Goal: Task Accomplishment & Management: Manage account settings

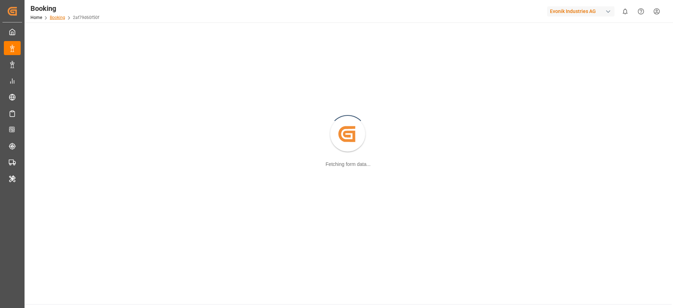
click at [55, 15] on link "Booking" at bounding box center [57, 17] width 15 height 5
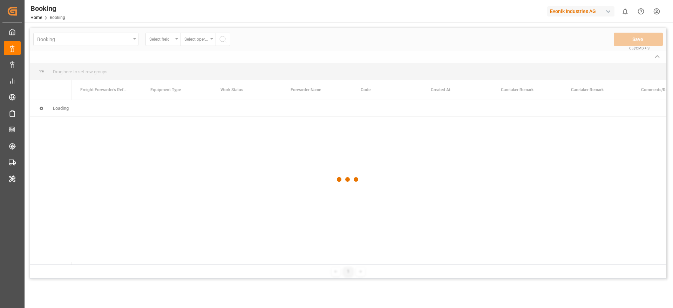
click at [571, 11] on div "Evonik Industries AG" at bounding box center [580, 11] width 67 height 10
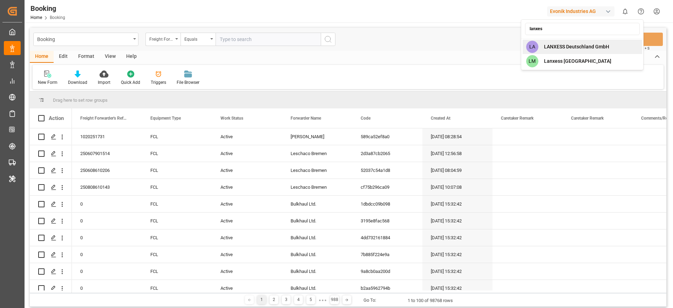
type input "lanxes"
click at [567, 50] on div "LA LANXESS Deutschland GmbH" at bounding box center [581, 47] width 119 height 14
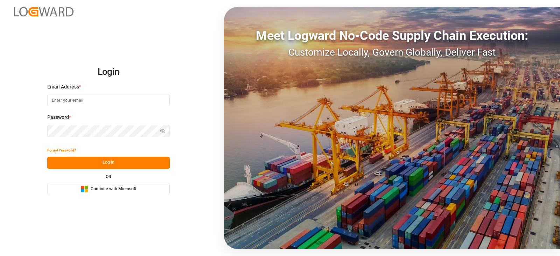
click at [51, 99] on input at bounding box center [108, 100] width 123 height 12
type input "[PERSON_NAME][EMAIL_ADDRESS][DOMAIN_NAME]"
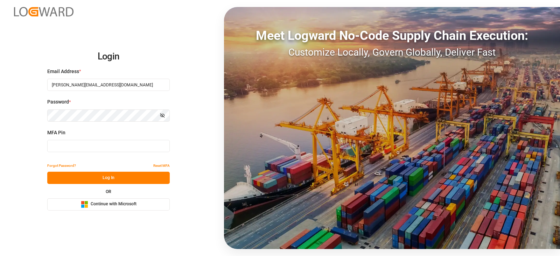
type input "823690"
click at [67, 149] on input "823690" at bounding box center [108, 146] width 123 height 12
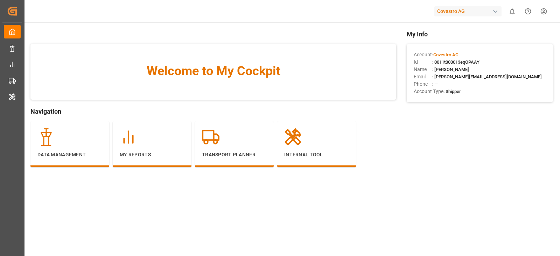
drag, startPoint x: 61, startPoint y: 194, endPoint x: 111, endPoint y: 170, distance: 55.6
click at [61, 194] on main "Welcome to My Cockpit Navigation Data Management My Reports Transport Planner I…" at bounding box center [291, 144] width 537 height 230
click at [135, 161] on div "My Reports" at bounding box center [152, 145] width 79 height 46
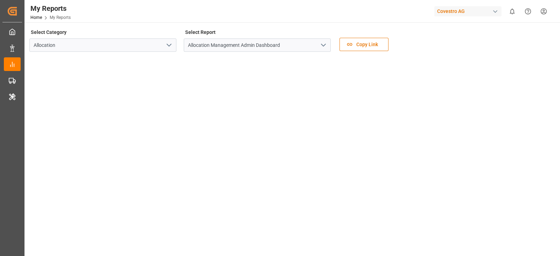
click at [321, 46] on icon "open menu" at bounding box center [323, 45] width 8 height 8
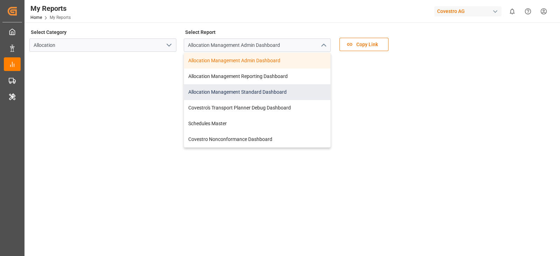
click at [273, 89] on div "Allocation Management Standard Dashboard" at bounding box center [257, 92] width 146 height 16
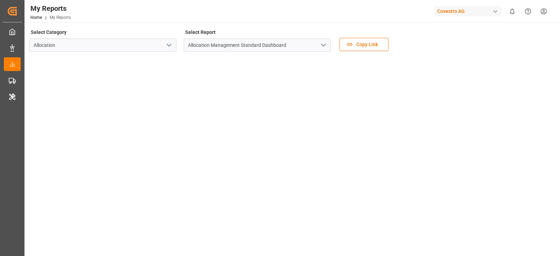
drag, startPoint x: 77, startPoint y: 11, endPoint x: 81, endPoint y: 15, distance: 5.5
click at [77, 11] on div "My Reports Home My Reports Covestro AG 0 Notifications Only show unread All Wat…" at bounding box center [290, 11] width 541 height 22
click at [261, 9] on div "My Reports Home My Reports Covestro AG 0 Notifications Only show unread All Wat…" at bounding box center [290, 11] width 541 height 22
click at [31, 21] on div "My Reports Home My Reports" at bounding box center [50, 11] width 45 height 22
click at [37, 19] on link "Home" at bounding box center [36, 17] width 12 height 5
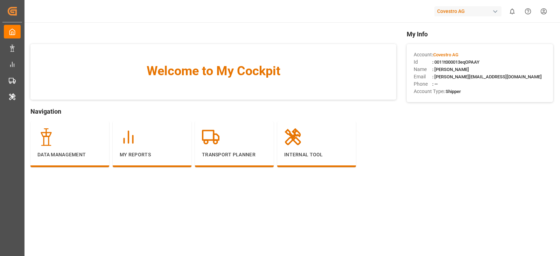
click at [457, 58] on div "Account : Covestro AG" at bounding box center [480, 54] width 132 height 7
click at [458, 58] on div "Account : Covestro AG" at bounding box center [480, 54] width 132 height 7
click at [461, 58] on div "Id : 0011t000013eqOPAAY" at bounding box center [480, 61] width 132 height 7
click at [307, 146] on div "Internal Tool" at bounding box center [316, 144] width 65 height 30
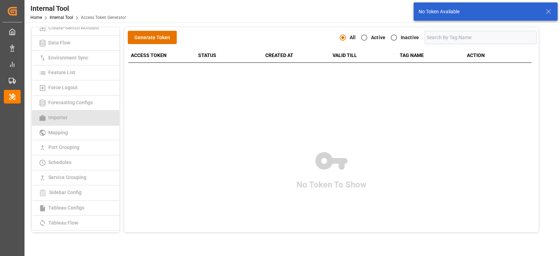
scroll to position [154, 0]
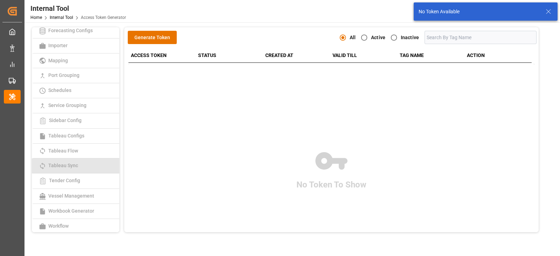
click at [75, 163] on span "Tableau Sync" at bounding box center [63, 166] width 34 height 6
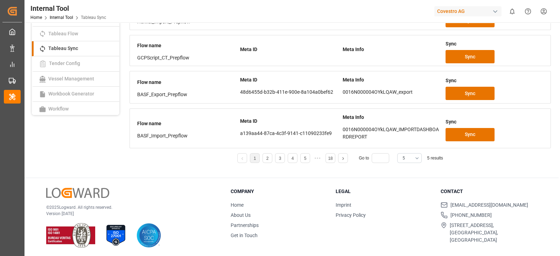
scroll to position [118, 0]
click at [407, 160] on button "5" at bounding box center [410, 158] width 25 height 10
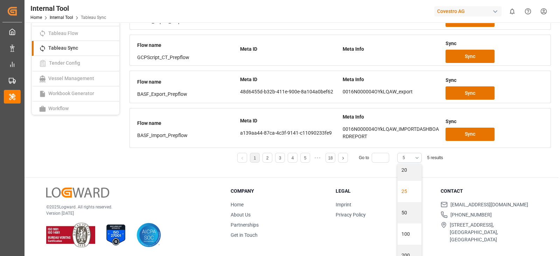
scroll to position [90, 0]
click at [404, 172] on div "25" at bounding box center [410, 169] width 24 height 21
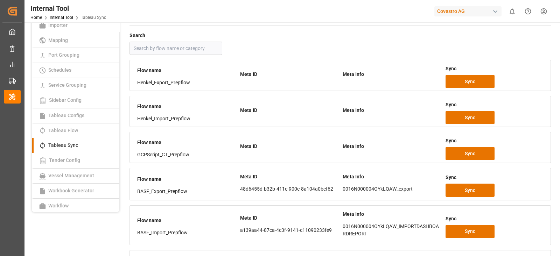
scroll to position [0, 0]
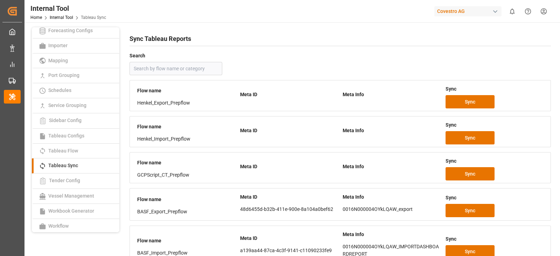
click at [268, 15] on div "Internal Tool Home Internal Tool Tableau Sync Covestro AG 0 Notifications Only …" at bounding box center [290, 11] width 541 height 22
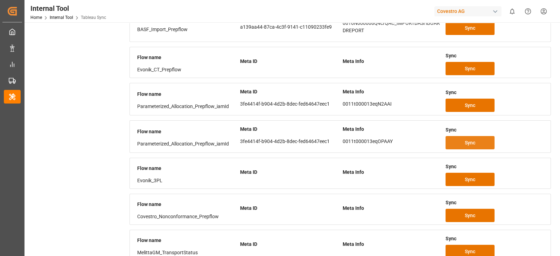
click at [472, 139] on span "Sync" at bounding box center [470, 142] width 11 height 7
click at [74, 51] on div "Access Token Generator Admin Template Auto Tracking Co-Ordinates Configuration …" at bounding box center [75, 77] width 92 height 1007
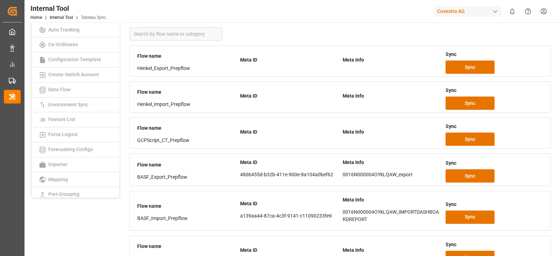
scroll to position [0, 0]
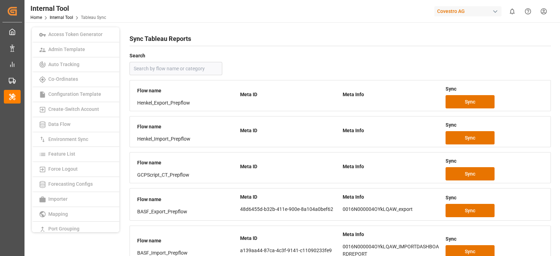
drag, startPoint x: 457, startPoint y: 23, endPoint x: 452, endPoint y: 17, distance: 8.7
click at [450, 16] on div "Covestro AG" at bounding box center [470, 11] width 70 height 13
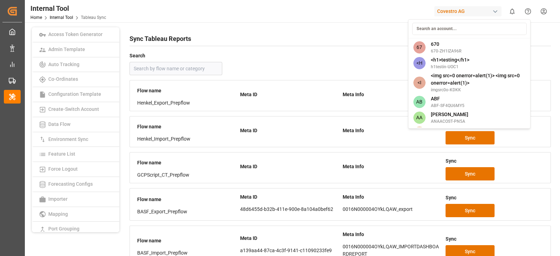
click at [448, 28] on input at bounding box center [469, 29] width 115 height 12
type input "e"
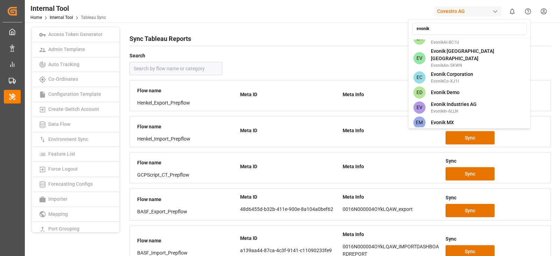
scroll to position [388, 0]
type input "evonik"
click at [467, 102] on span "Evonik Industries AG" at bounding box center [454, 105] width 46 height 7
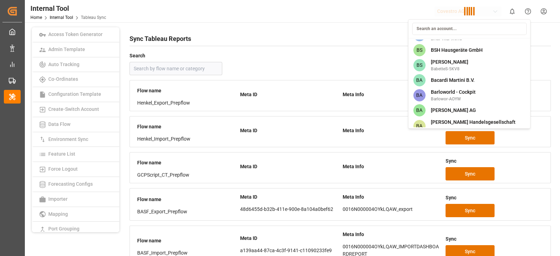
scroll to position [1856, 0]
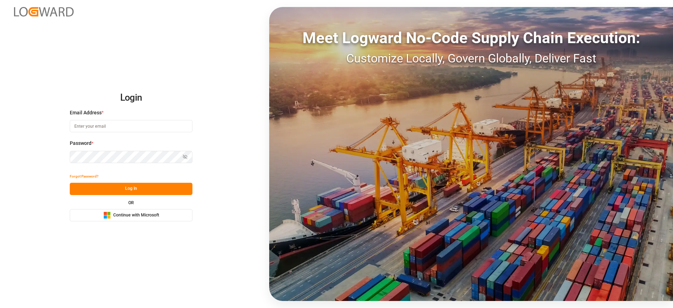
click at [115, 124] on input at bounding box center [131, 126] width 123 height 12
type input "demo@logward.com"
drag, startPoint x: 73, startPoint y: 144, endPoint x: 113, endPoint y: 174, distance: 50.4
click at [113, 174] on div "Forgot Password?" at bounding box center [131, 176] width 123 height 12
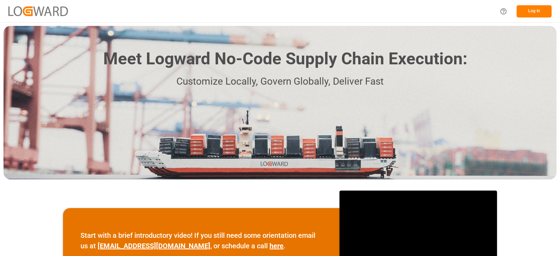
click at [529, 9] on button "Log In" at bounding box center [534, 11] width 35 height 12
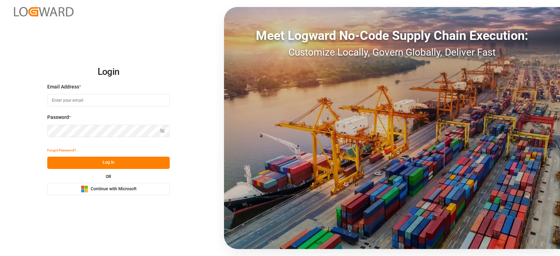
click at [75, 101] on input at bounding box center [108, 100] width 123 height 12
type input "[PERSON_NAME][EMAIL_ADDRESS][DOMAIN_NAME]"
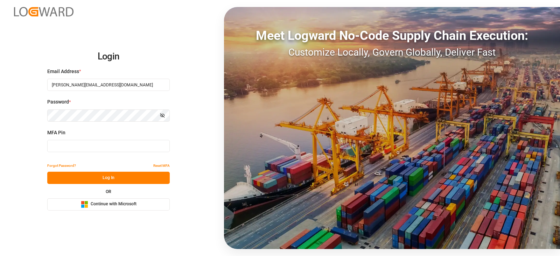
type input "149016"
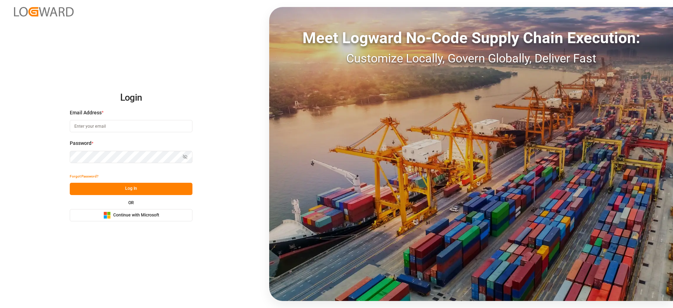
click at [125, 130] on input at bounding box center [131, 126] width 123 height 12
click at [124, 129] on input at bounding box center [131, 126] width 123 height 12
type input "sateesh.godewar@logward.com"
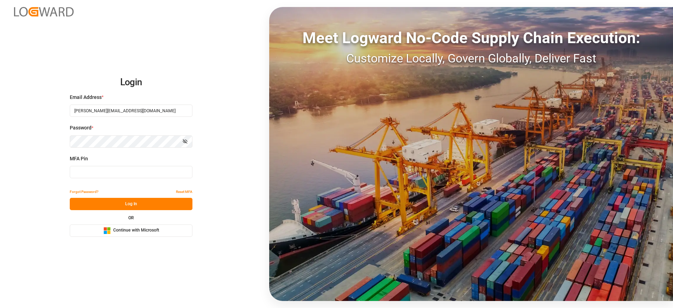
click at [136, 237] on div "Login Email Address * sateesh.godewar@logward.com Password * Show password MFA …" at bounding box center [336, 154] width 673 height 308
click at [136, 229] on span "Continue with Microsoft" at bounding box center [136, 230] width 46 height 6
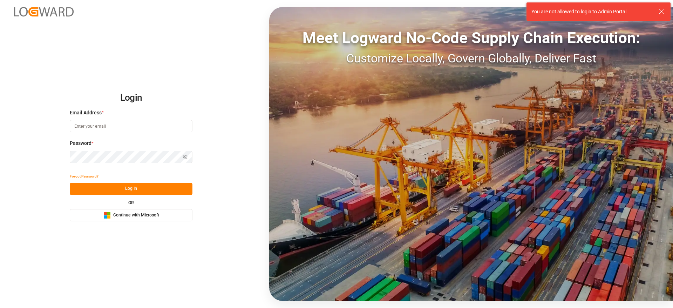
click at [655, 13] on div "You are not allowed to login to Admin Portal" at bounding box center [594, 11] width 126 height 7
click at [665, 12] on icon at bounding box center [661, 11] width 8 height 8
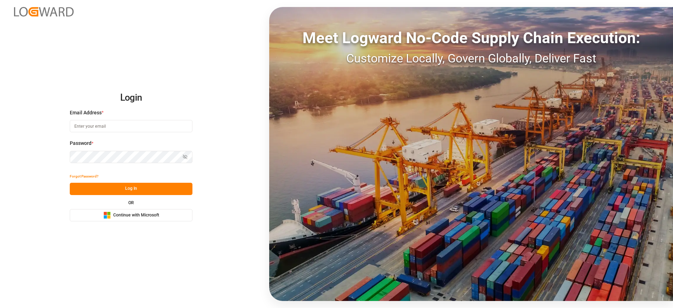
click at [123, 220] on button "Microsoft Logo Continue with Microsoft" at bounding box center [131, 215] width 123 height 12
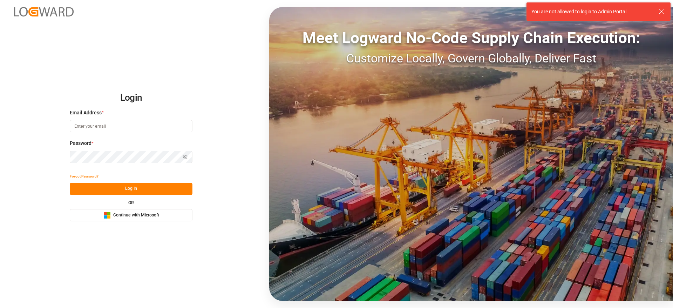
click at [656, 9] on div "You are not allowed to login to Admin Portal" at bounding box center [594, 11] width 126 height 7
click at [659, 9] on icon at bounding box center [661, 11] width 8 height 8
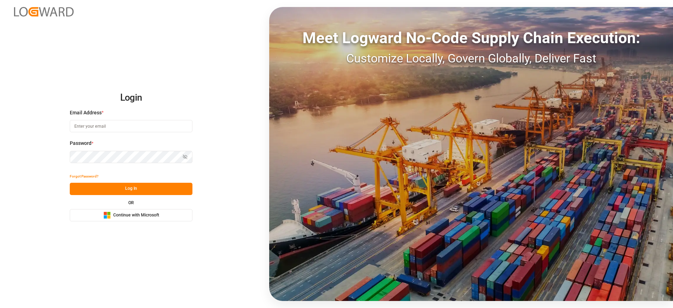
click at [133, 129] on input at bounding box center [131, 126] width 123 height 12
type input "sateesh.godewar@logward.com"
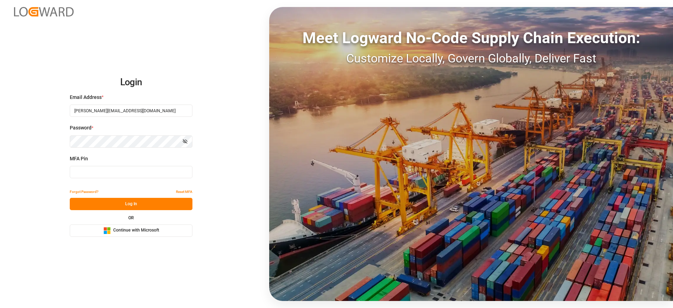
type input "546471"
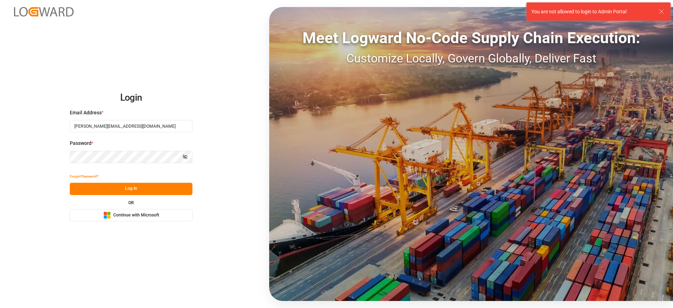
click at [130, 216] on span "Continue with Microsoft" at bounding box center [136, 215] width 46 height 6
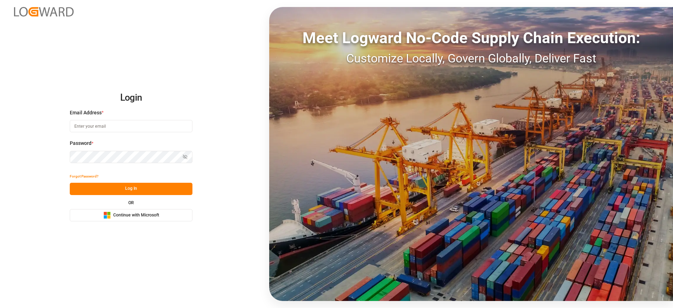
drag, startPoint x: 590, startPoint y: 1, endPoint x: 177, endPoint y: 32, distance: 414.5
click at [177, 32] on div "Login Email Address * Password * Show password Forgot Password? Log In OR Micro…" at bounding box center [336, 154] width 673 height 308
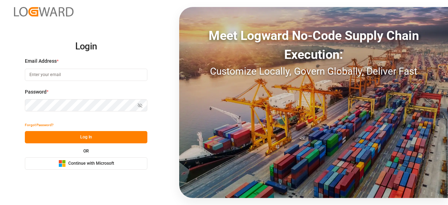
click at [122, 73] on input at bounding box center [86, 75] width 123 height 12
type input "[PERSON_NAME][EMAIL_ADDRESS][DOMAIN_NAME]"
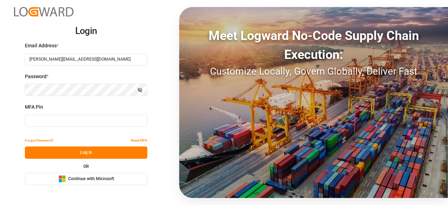
type input "654714"
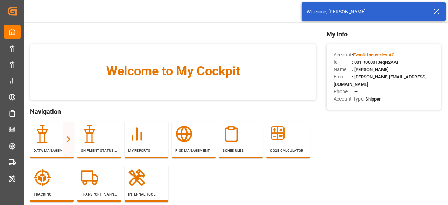
click at [435, 13] on icon at bounding box center [437, 11] width 8 height 8
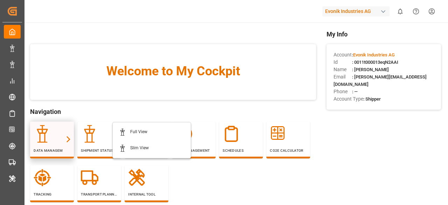
click at [61, 133] on div at bounding box center [52, 134] width 37 height 18
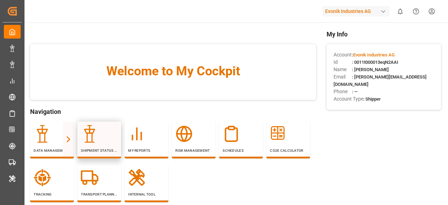
click at [118, 130] on div "Shipment Status Overview" at bounding box center [99, 140] width 44 height 37
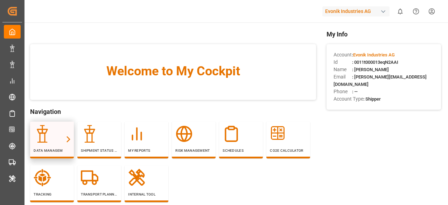
click at [55, 128] on div at bounding box center [52, 134] width 37 height 18
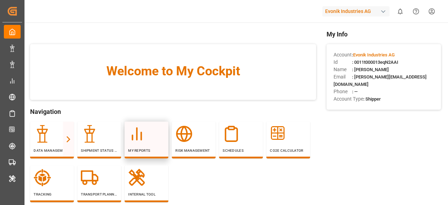
click at [152, 149] on p "My Reports" at bounding box center [146, 150] width 37 height 5
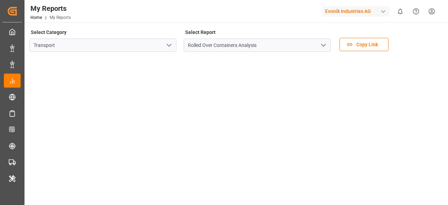
click at [166, 45] on icon "open menu" at bounding box center [169, 45] width 8 height 8
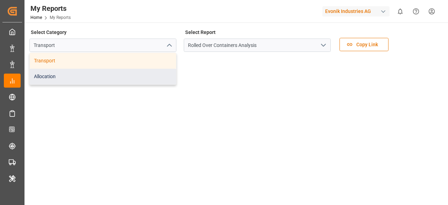
click at [92, 73] on div "Allocation" at bounding box center [103, 77] width 146 height 16
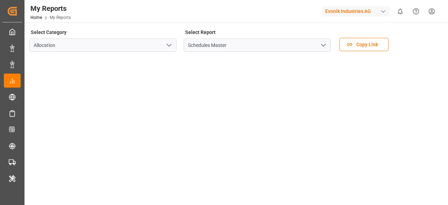
click at [320, 42] on icon "open menu" at bounding box center [323, 45] width 8 height 8
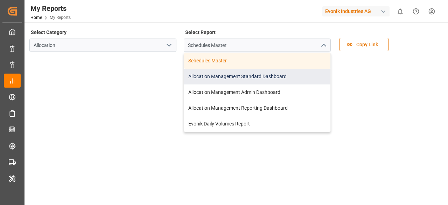
click at [261, 76] on div "Allocation Management Standard Dashboard" at bounding box center [257, 77] width 146 height 16
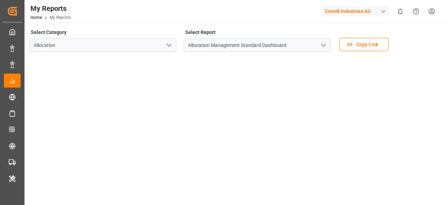
click at [114, 29] on div "Select Category Allocation" at bounding box center [102, 41] width 147 height 29
click at [110, 12] on div "My Reports Home My Reports Evonik Industries AG 0 Notifications Only show unrea…" at bounding box center [234, 11] width 429 height 22
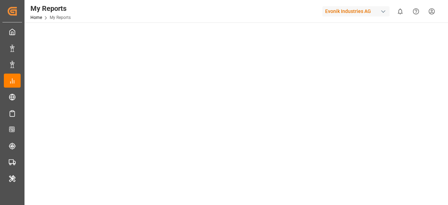
drag, startPoint x: 28, startPoint y: 48, endPoint x: 32, endPoint y: 54, distance: 7.2
click at [28, 48] on main "Select Category Allocation Select Report Allocation Management Standard Dashboa…" at bounding box center [236, 147] width 422 height 311
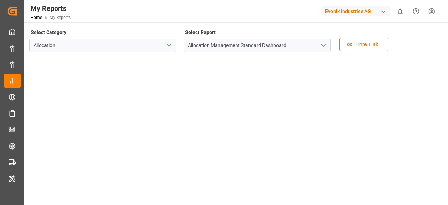
click at [27, 92] on main "Select Category Allocation Select Report Allocation Management Standard Dashboa…" at bounding box center [236, 182] width 422 height 311
click at [242, 18] on div "My Reports Home My Reports Evonik Industries AG 0 Notifications Only show unrea…" at bounding box center [234, 11] width 429 height 22
click at [433, 38] on div "Select Category Allocation Select Report Allocation Management Standard Dashboa…" at bounding box center [235, 41] width 413 height 29
click at [230, 15] on div "My Reports Home My Reports Evonik Industries AG 0 Notifications Only show unrea…" at bounding box center [234, 11] width 429 height 22
click at [153, 9] on div "My Reports Home My Reports Evonik Industries AG 0 Notifications Only show unrea…" at bounding box center [234, 11] width 429 height 22
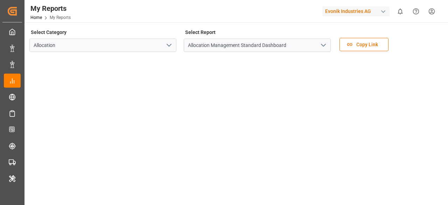
click at [151, 10] on div "My Reports Home My Reports Evonik Industries AG 0 Notifications Only show unrea…" at bounding box center [234, 11] width 429 height 22
click at [291, 16] on div at bounding box center [288, 11] width 59 height 12
click at [223, 10] on div "My Reports Home My Reports Evonik Industries AG 0 Notifications Only show unrea…" at bounding box center [234, 11] width 429 height 22
click at [244, 5] on div "My Reports Home My Reports Evonik Industries AG 0 Notifications Only show unrea…" at bounding box center [234, 11] width 429 height 22
click at [257, 5] on div "My Reports Home My Reports Evonik Industries AG 0 Notifications Only show unrea…" at bounding box center [234, 11] width 429 height 22
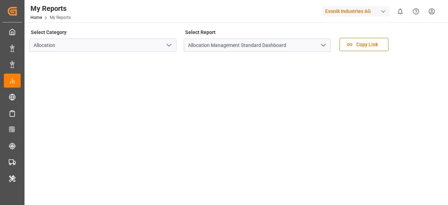
drag, startPoint x: 268, startPoint y: 14, endPoint x: 241, endPoint y: 68, distance: 60.2
click at [156, 111] on div "My Reports Home My Reports Evonik Industries AG 0 Notifications Only show unrea…" at bounding box center [236, 102] width 422 height 205
click at [254, 5] on div "My Reports Home My Reports Evonik Industries AG 0 Notifications Only show unrea…" at bounding box center [234, 11] width 429 height 22
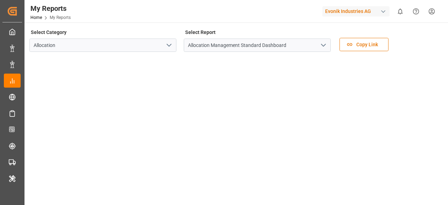
click at [291, 15] on div at bounding box center [288, 11] width 59 height 12
click at [41, 19] on link "Home" at bounding box center [36, 17] width 12 height 5
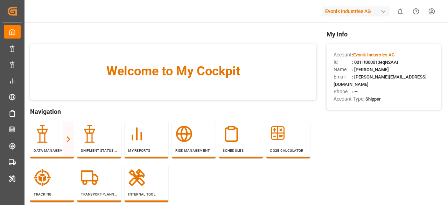
click at [369, 62] on span ": 0011t000013eqN2AAI" at bounding box center [375, 62] width 46 height 5
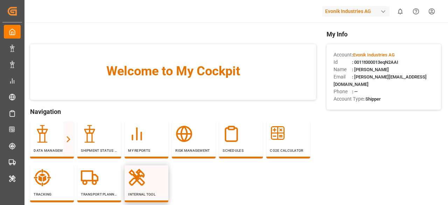
click at [139, 190] on div "Internal Tool" at bounding box center [146, 183] width 37 height 28
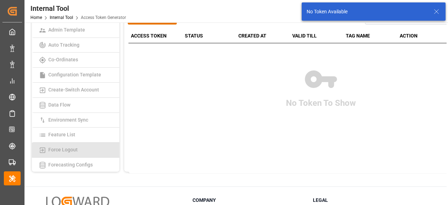
scroll to position [196, 0]
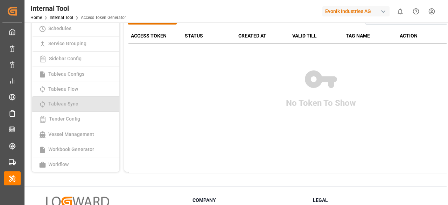
click at [73, 104] on span "Tableau Sync" at bounding box center [63, 104] width 34 height 6
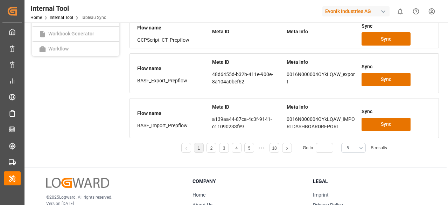
scroll to position [135, 0]
click at [350, 144] on button "5" at bounding box center [354, 148] width 25 height 10
click at [360, 150] on button "5" at bounding box center [354, 148] width 25 height 10
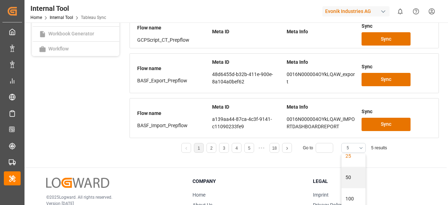
click at [355, 156] on div "25" at bounding box center [354, 155] width 24 height 21
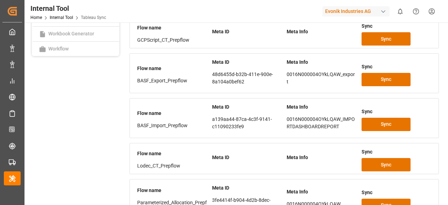
click at [250, 11] on div "Internal Tool Home Internal Tool Tableau Sync Evonik Industries AG 0 Notificati…" at bounding box center [234, 11] width 429 height 22
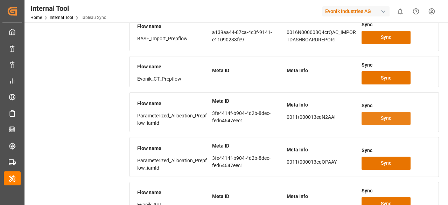
click at [394, 119] on button "Sync" at bounding box center [386, 118] width 49 height 13
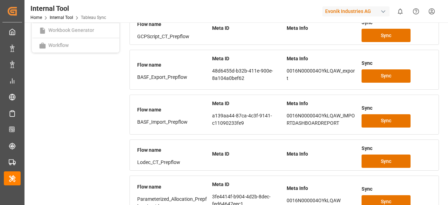
scroll to position [87, 0]
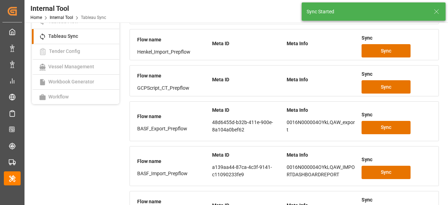
click at [435, 11] on icon at bounding box center [437, 11] width 8 height 8
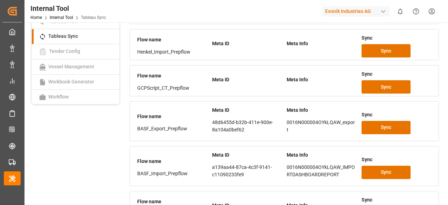
click at [362, 11] on div "Evonik Industries AG" at bounding box center [356, 11] width 67 height 10
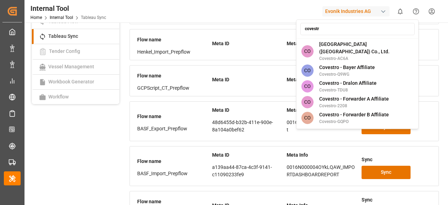
type input "covestr"
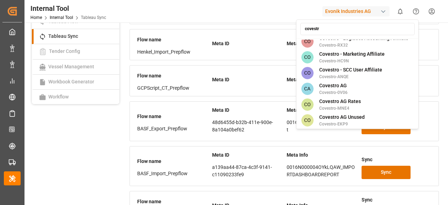
scroll to position [102, 0]
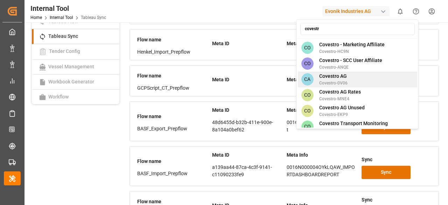
click at [350, 74] on div "CA Covestro AG Covestro-0V06" at bounding box center [357, 79] width 119 height 16
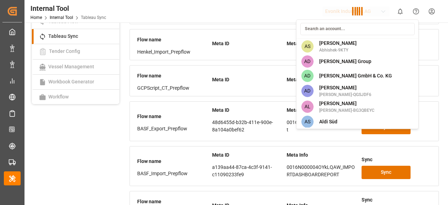
scroll to position [1111, 0]
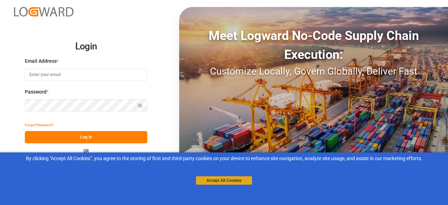
click at [222, 180] on button "Accept All Cookies" at bounding box center [224, 180] width 56 height 8
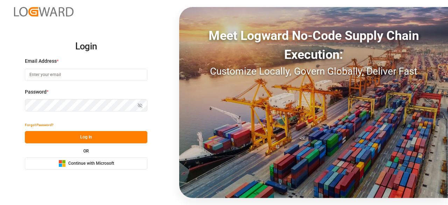
click at [123, 72] on input at bounding box center [86, 75] width 123 height 12
type input "[PERSON_NAME][EMAIL_ADDRESS][DOMAIN_NAME]"
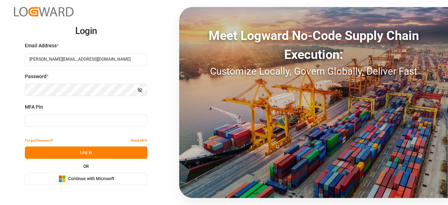
type input "858784"
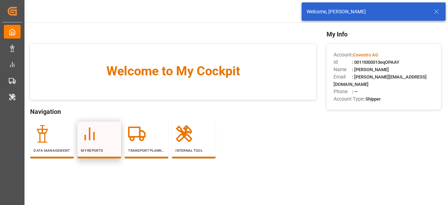
click at [94, 130] on icon at bounding box center [90, 134] width 18 height 18
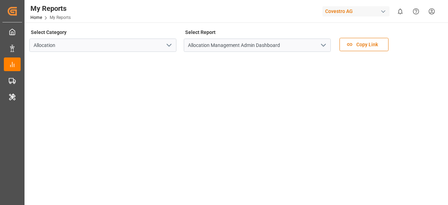
click at [324, 44] on icon "open menu" at bounding box center [323, 45] width 8 height 8
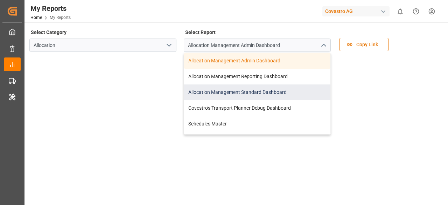
click at [248, 87] on div "Allocation Management Standard Dashboard" at bounding box center [257, 92] width 146 height 16
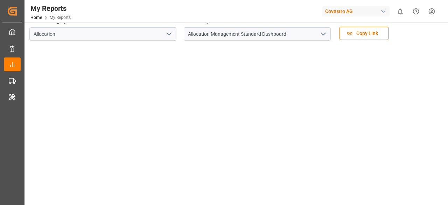
scroll to position [10, 0]
click at [122, 14] on div "My Reports Home My Reports Covestro AG 0 Notifications Only show unread All Wat…" at bounding box center [234, 11] width 429 height 22
click at [199, 4] on div "My Reports Home My Reports Covestro AG 0 Notifications Only show unread All Wat…" at bounding box center [234, 11] width 429 height 22
click at [211, 8] on div "My Reports Home My Reports Covestro AG 0 Notifications Only show unread All Wat…" at bounding box center [234, 11] width 429 height 22
click at [194, 0] on div "My Reports Home My Reports Covestro AG 0 Notifications Only show unread All Wat…" at bounding box center [234, 11] width 429 height 22
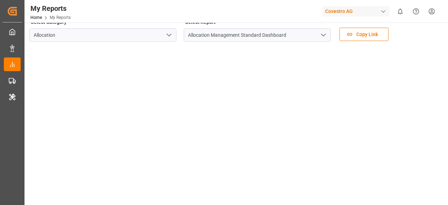
drag, startPoint x: 194, startPoint y: 0, endPoint x: 185, endPoint y: 16, distance: 18.7
click at [185, 16] on div "My Reports Home My Reports Covestro AG 0 Notifications Only show unread All Wat…" at bounding box center [234, 11] width 429 height 22
click at [216, 9] on div "My Reports Home My Reports Covestro AG 0 Notifications Only show unread All Wat…" at bounding box center [234, 11] width 429 height 22
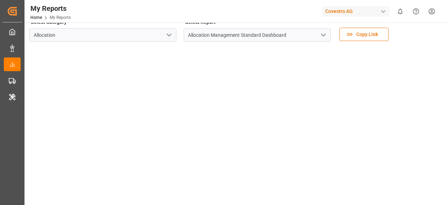
click at [30, 47] on div at bounding box center [235, 184] width 413 height 274
click at [339, 13] on div "Covestro AG" at bounding box center [356, 11] width 67 height 10
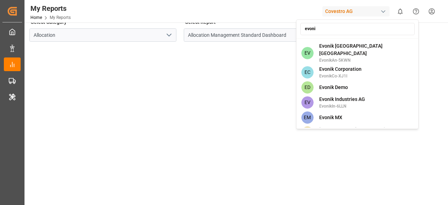
scroll to position [397, 0]
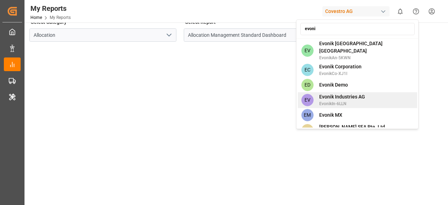
type input "evoni"
click at [347, 101] on span "EvonikIn-6LLN" at bounding box center [342, 104] width 46 height 6
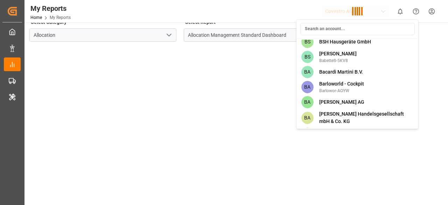
scroll to position [1865, 0]
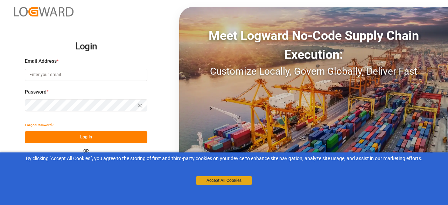
click at [223, 178] on button "Accept All Cookies" at bounding box center [224, 180] width 56 height 8
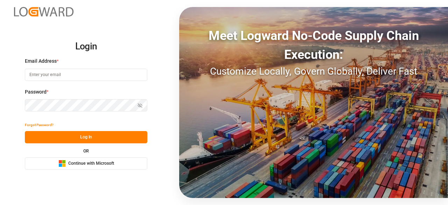
click at [135, 79] on input at bounding box center [86, 75] width 123 height 12
type input "[PERSON_NAME][EMAIL_ADDRESS][DOMAIN_NAME]"
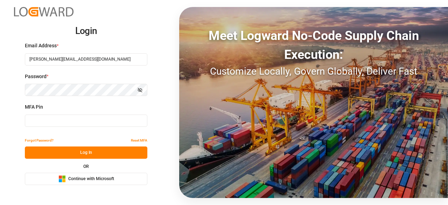
click at [104, 117] on input at bounding box center [86, 121] width 123 height 12
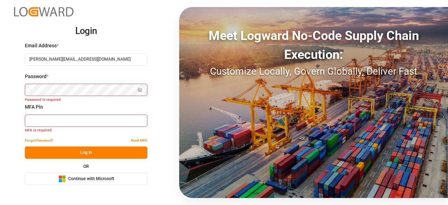
type input "062889"
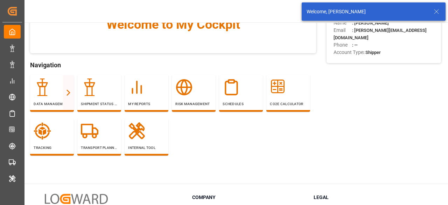
scroll to position [47, 0]
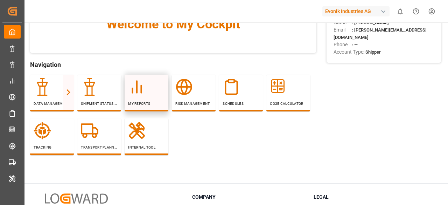
click at [144, 98] on div "My Reports" at bounding box center [146, 92] width 37 height 28
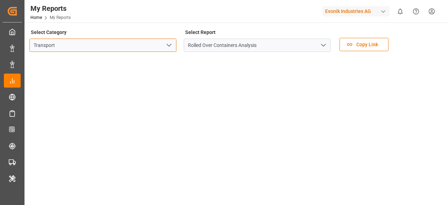
drag, startPoint x: 168, startPoint y: 51, endPoint x: 168, endPoint y: 46, distance: 4.9
click at [168, 46] on div "Transport" at bounding box center [102, 45] width 147 height 13
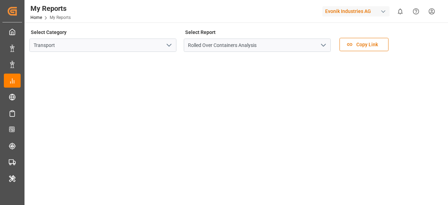
click at [168, 46] on polyline "open menu" at bounding box center [169, 45] width 4 height 2
click at [170, 45] on icon "open menu" at bounding box center [169, 45] width 8 height 8
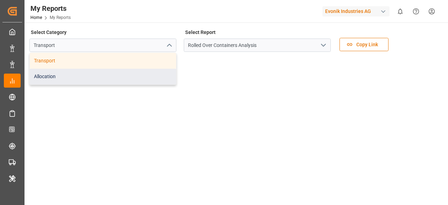
click at [134, 78] on div "Allocation" at bounding box center [103, 77] width 146 height 16
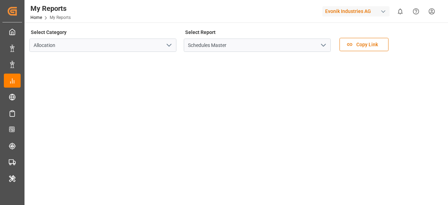
click at [324, 48] on icon "open menu" at bounding box center [323, 45] width 8 height 8
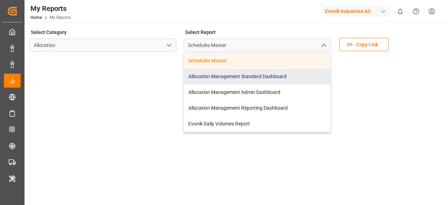
click at [268, 71] on div "Allocation Management Standard Dashboard" at bounding box center [257, 77] width 146 height 16
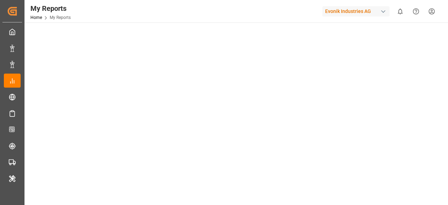
scroll to position [115, 0]
click at [149, 0] on div "My Reports Home My Reports Evonik Industries AG 0 Notifications Only show unrea…" at bounding box center [234, 11] width 429 height 22
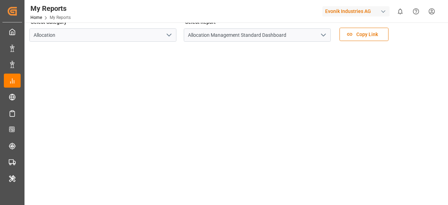
scroll to position [0, 0]
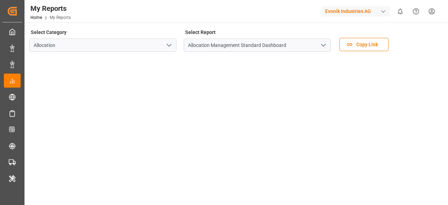
click at [353, 13] on div "Evonik Industries AG" at bounding box center [356, 11] width 67 height 10
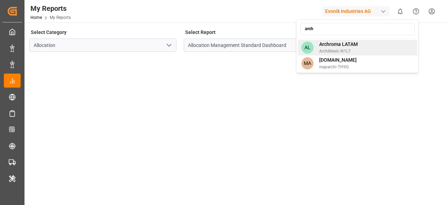
type input "arch"
click at [348, 51] on span "ArchMexic-N1L7" at bounding box center [338, 51] width 39 height 6
